Goal: Communication & Community: Answer question/provide support

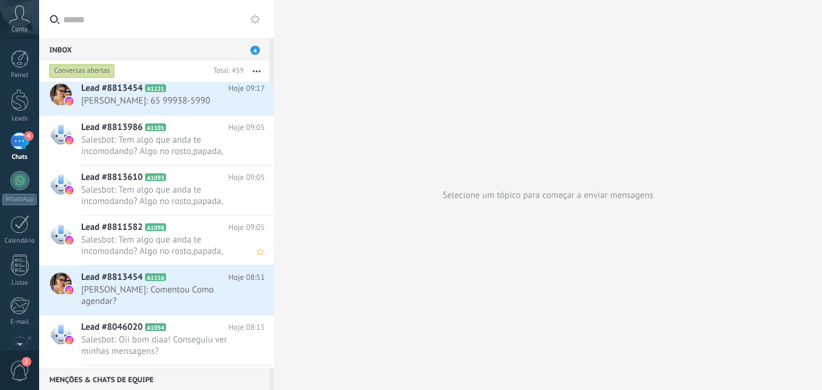
scroll to position [542, 0]
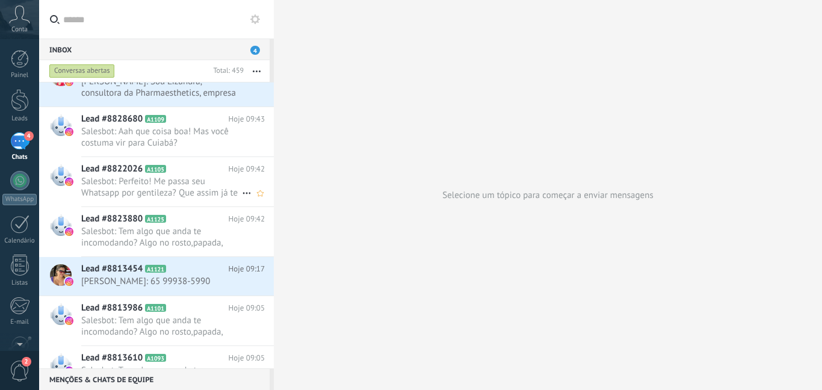
click at [207, 188] on span "Salesbot: Perfeito! Me passa seu Whatsapp por gentileza? Que assim já te encami…" at bounding box center [161, 187] width 161 height 23
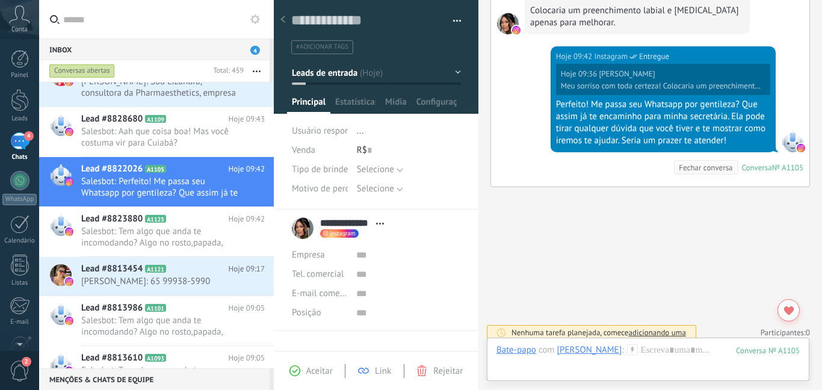
scroll to position [624, 0]
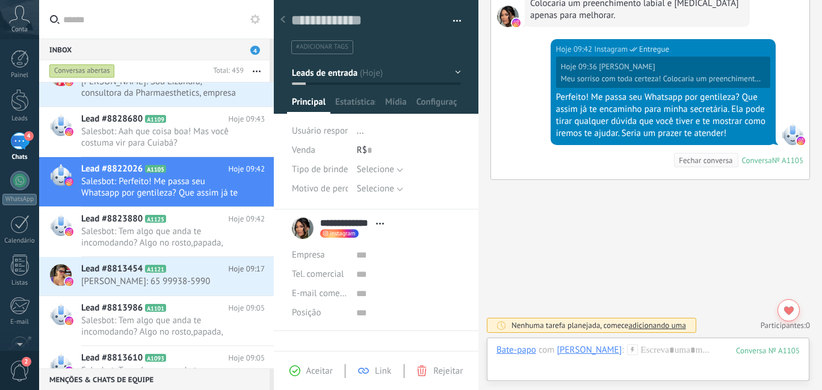
click at [627, 348] on use at bounding box center [632, 349] width 10 height 10
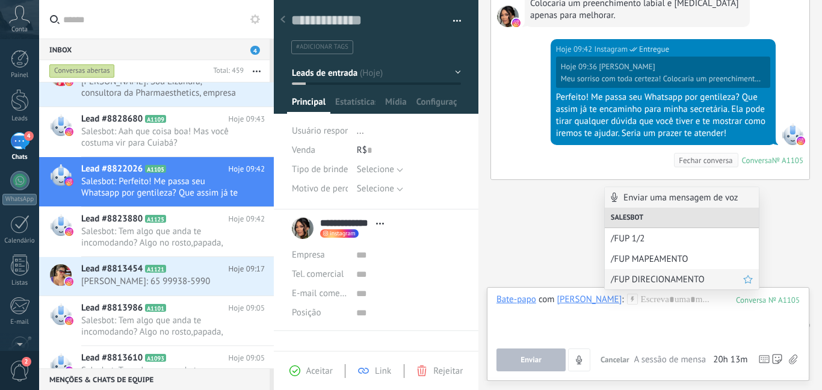
click at [622, 285] on div "/FUP DIRECIONAMENTO" at bounding box center [682, 279] width 154 height 20
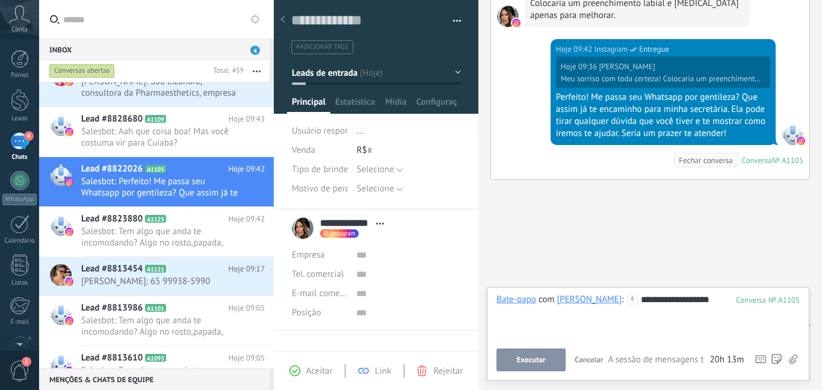
click at [521, 356] on span "Executar" at bounding box center [530, 360] width 29 height 8
